Goal: Navigation & Orientation: Find specific page/section

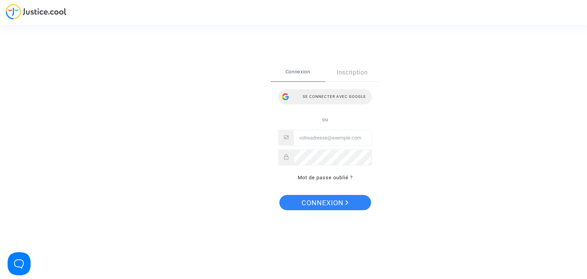
click at [316, 97] on div "Se connecter avec Google" at bounding box center [325, 96] width 94 height 15
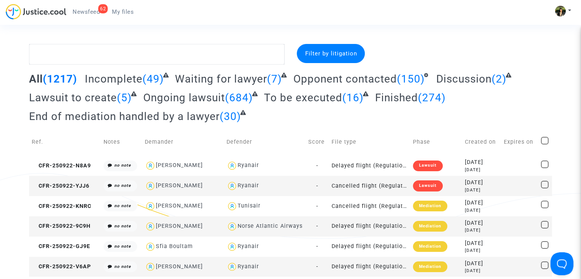
click at [81, 12] on span "Newsfeed" at bounding box center [86, 11] width 27 height 7
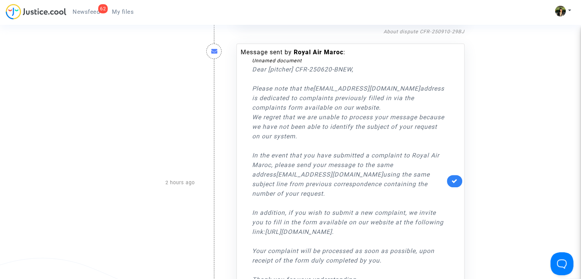
scroll to position [267, 0]
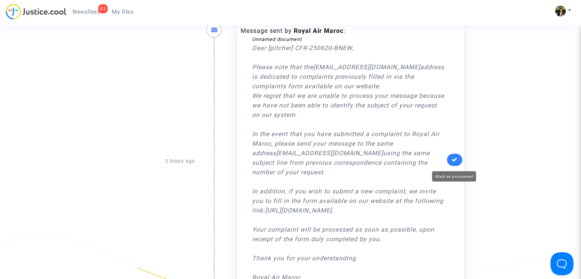
click at [455, 162] on icon at bounding box center [455, 160] width 6 height 6
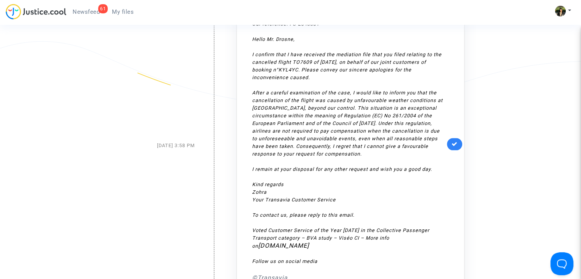
scroll to position [802, 0]
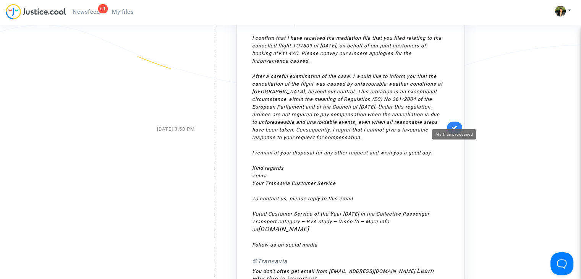
click at [455, 125] on icon at bounding box center [455, 128] width 6 height 6
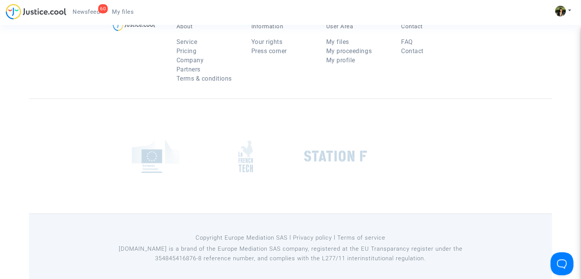
scroll to position [1369, 0]
